Goal: Task Accomplishment & Management: Complete application form

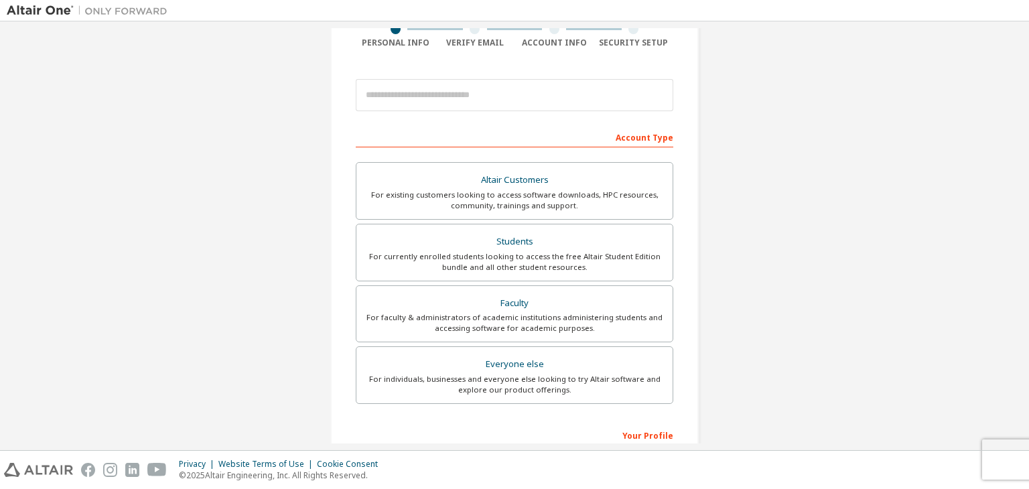
scroll to position [117, 0]
click at [611, 270] on label "Students For currently enrolled students looking to access the free Altair Stud…" at bounding box center [514, 251] width 317 height 58
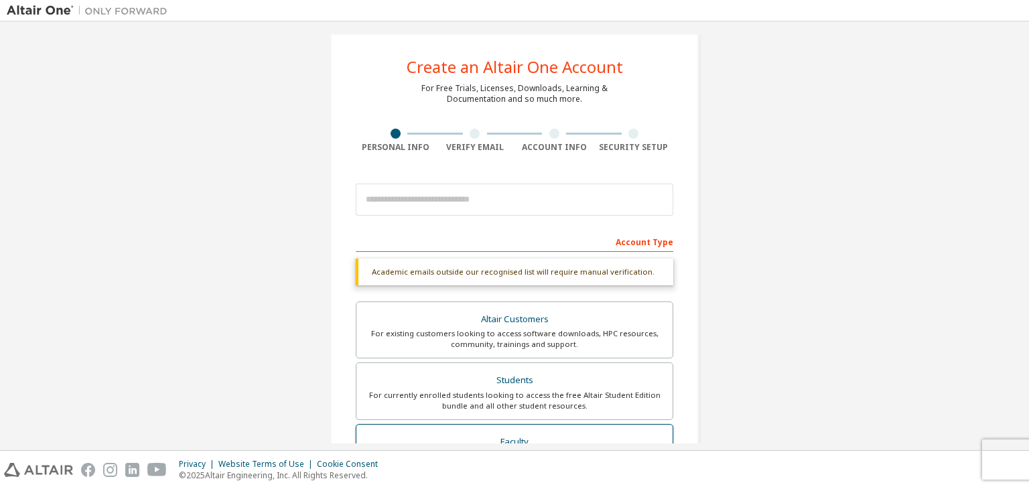
scroll to position [0, 0]
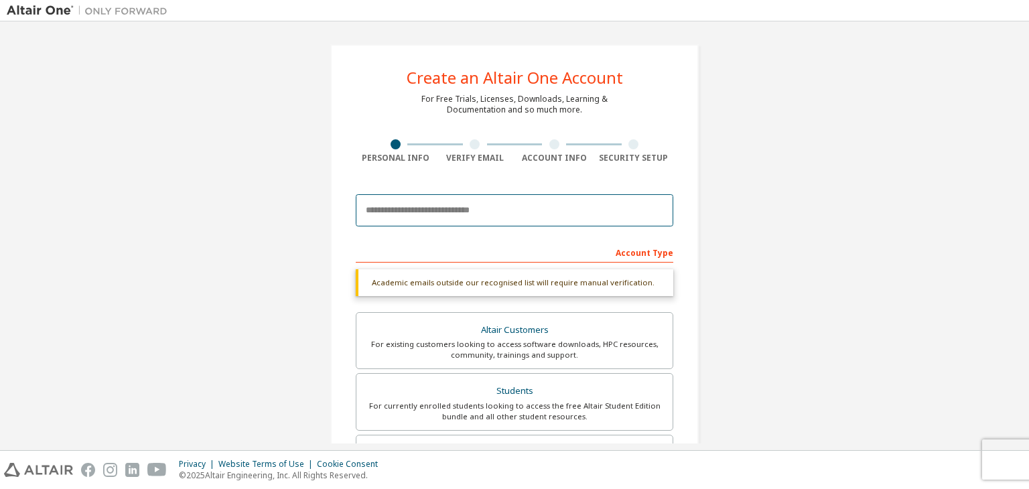
click at [439, 224] on input "email" at bounding box center [514, 210] width 317 height 32
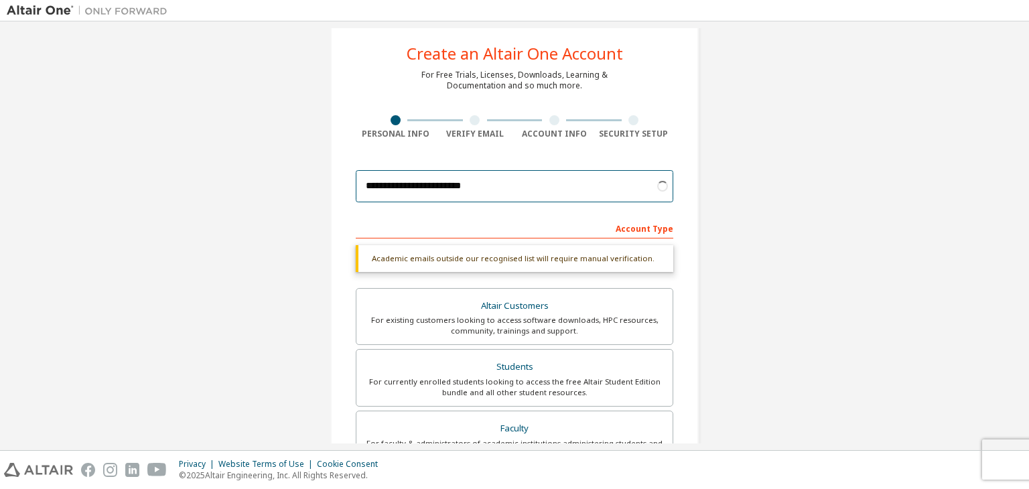
scroll to position [46, 0]
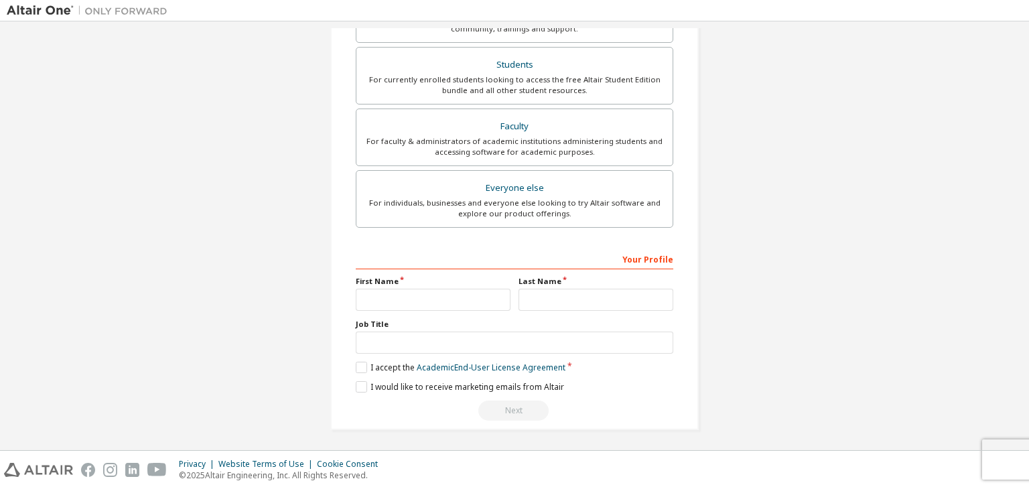
type input "**********"
click at [388, 294] on input "text" at bounding box center [433, 300] width 155 height 22
type input "******"
click at [597, 298] on input "text" at bounding box center [595, 300] width 155 height 22
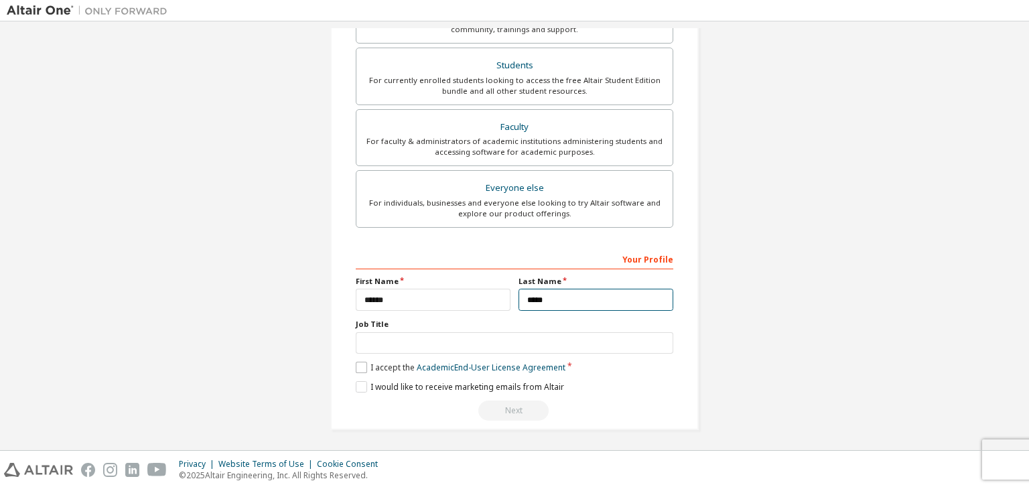
type input "*****"
click at [368, 364] on label "I accept the Academic End-User License Agreement" at bounding box center [461, 367] width 210 height 11
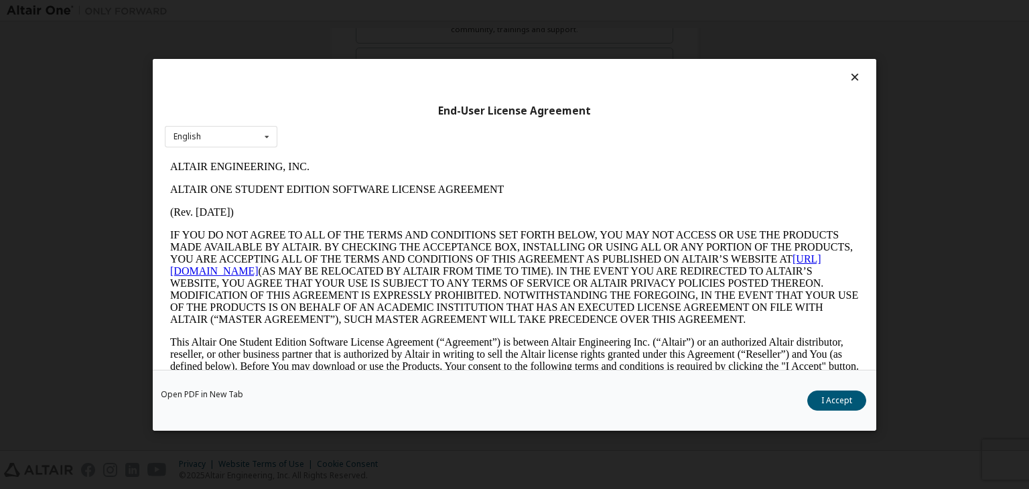
scroll to position [0, 0]
click at [834, 408] on button "I Accept" at bounding box center [836, 401] width 59 height 20
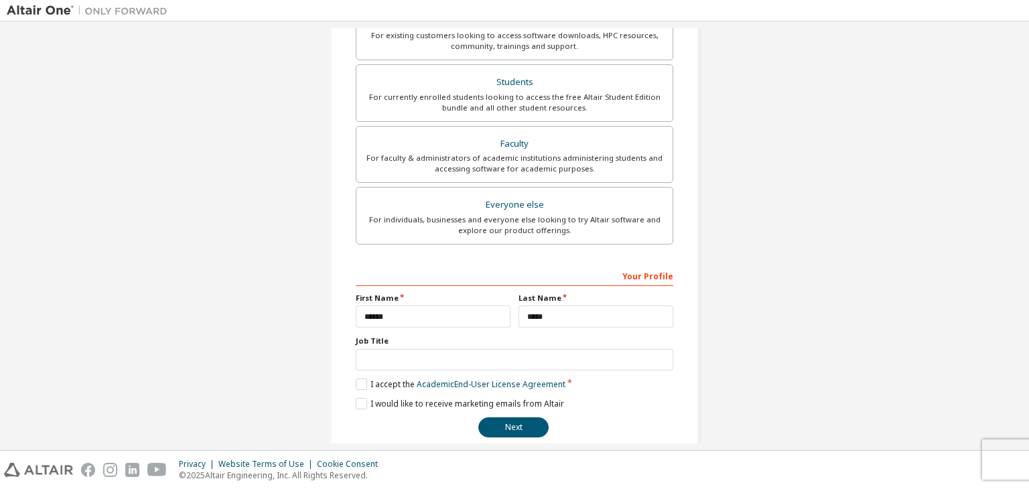
scroll to position [291, 0]
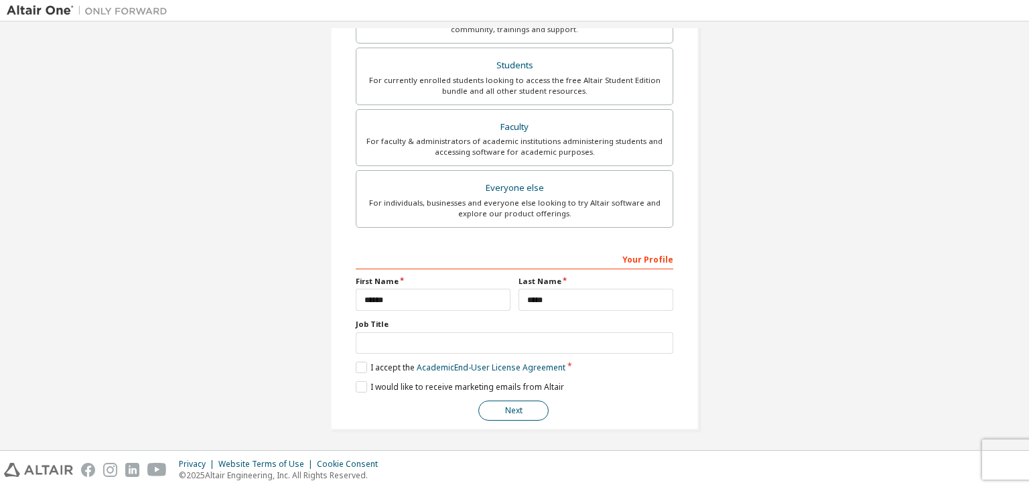
click at [501, 409] on button "Next" at bounding box center [513, 411] width 70 height 20
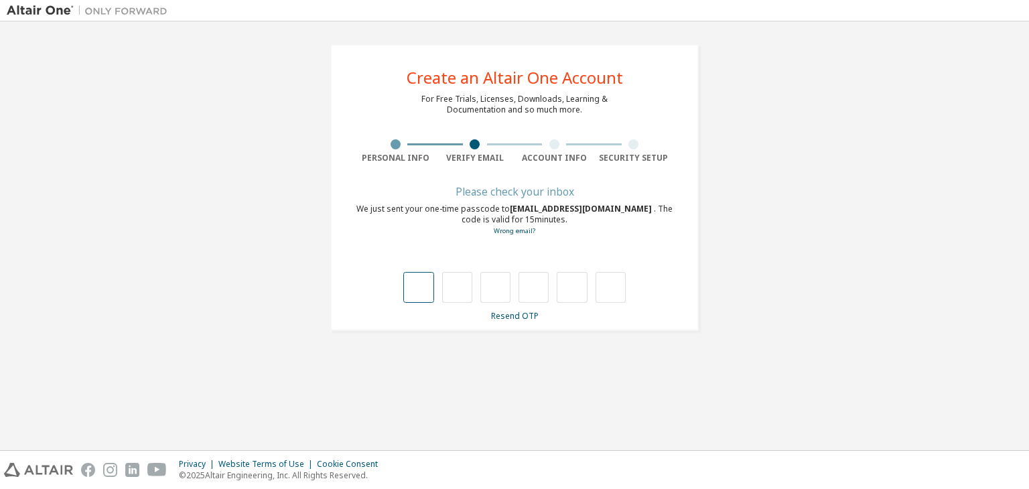
type input "*"
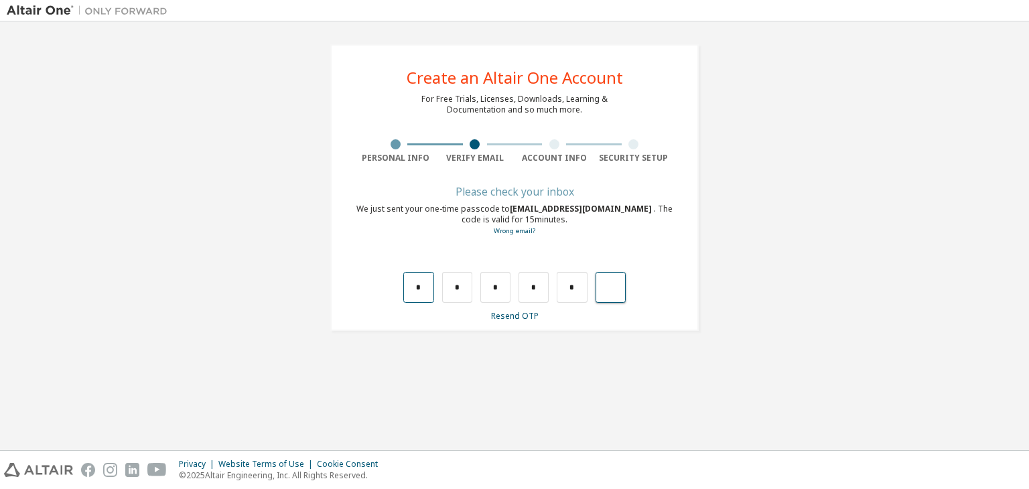
type input "*"
